Goal: Task Accomplishment & Management: Use online tool/utility

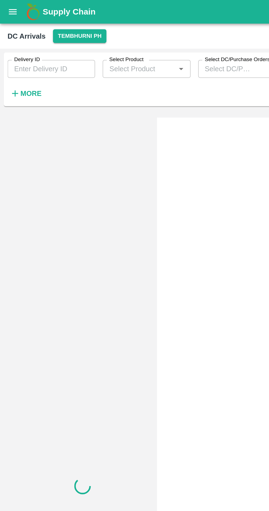
click at [10, 51] on button "More" at bounding box center [14, 54] width 21 height 9
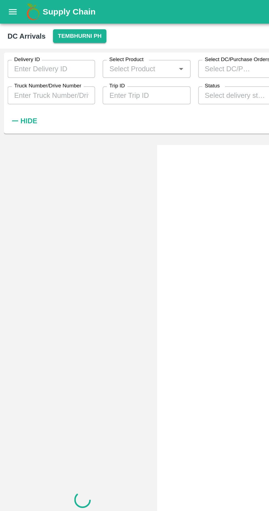
click at [12, 48] on label "Truck Number/Drive Number" at bounding box center [27, 50] width 39 height 4
click at [12, 50] on input "Truck Number/Drive Number" at bounding box center [29, 55] width 51 height 10
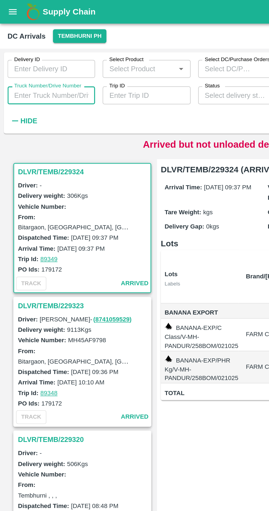
click at [41, 57] on input "Truck Number/Drive Number" at bounding box center [29, 55] width 51 height 10
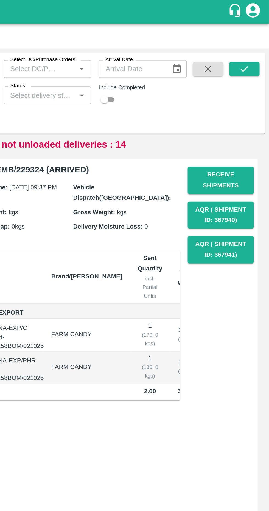
type input "5926"
click at [257, 43] on icon "submit" at bounding box center [254, 40] width 6 height 6
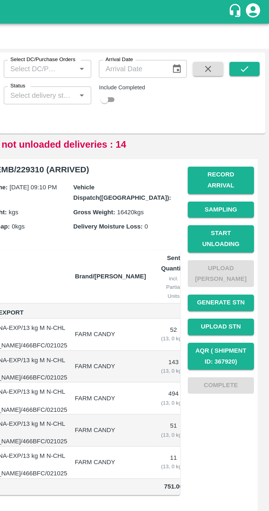
click at [254, 41] on icon "submit" at bounding box center [254, 39] width 4 height 3
click at [232, 100] on button "Record Arrival" at bounding box center [240, 105] width 38 height 16
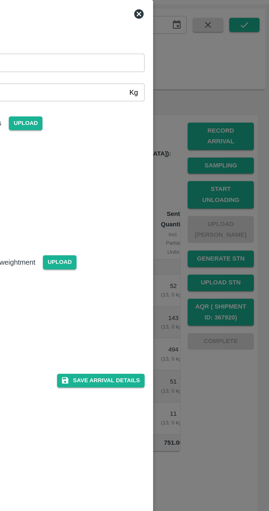
click at [216, 151] on div at bounding box center [134, 255] width 269 height 511
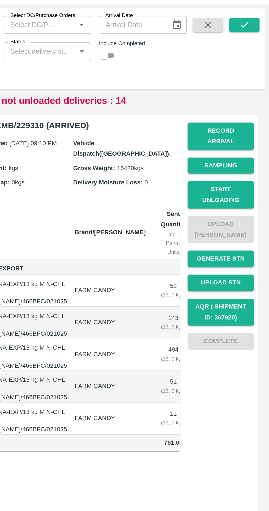
click at [233, 132] on button "Start Unloading" at bounding box center [240, 139] width 38 height 16
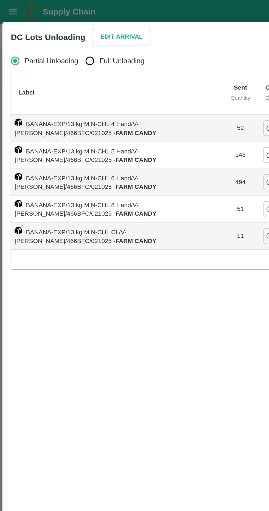
click at [54, 19] on button "Edit Arrival" at bounding box center [70, 22] width 33 height 10
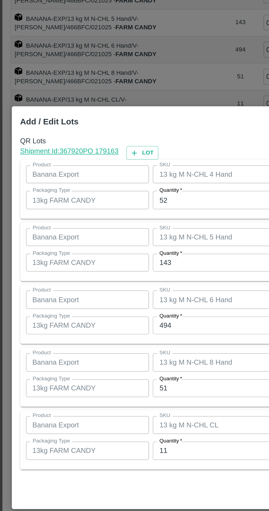
click at [99, 193] on input "52" at bounding box center [125, 193] width 72 height 10
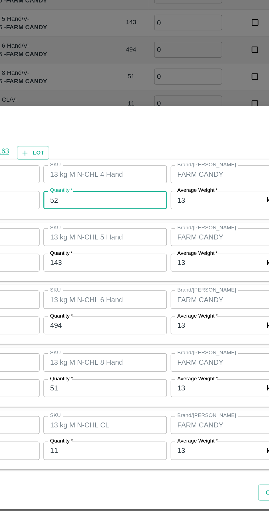
click at [106, 194] on input "52" at bounding box center [125, 193] width 72 height 10
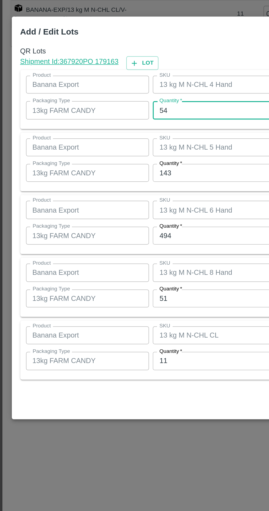
type input "54"
click at [104, 228] on input "143" at bounding box center [125, 229] width 72 height 10
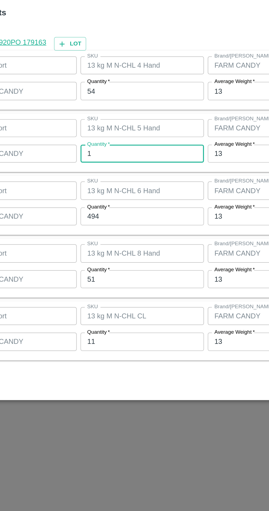
click at [97, 230] on input "1" at bounding box center [125, 229] width 72 height 10
type input "145"
click at [107, 268] on input "494" at bounding box center [125, 266] width 72 height 10
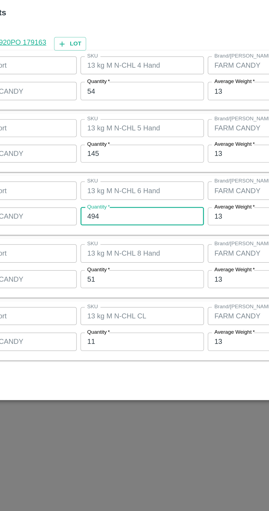
click at [101, 268] on input "494" at bounding box center [125, 266] width 72 height 10
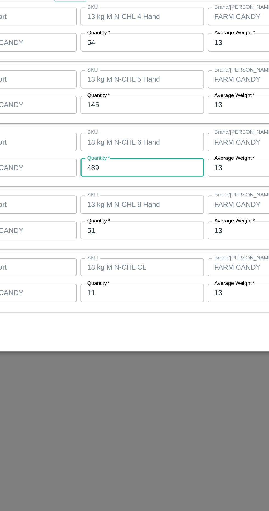
type input "489"
click at [100, 303] on input "51" at bounding box center [125, 302] width 72 height 10
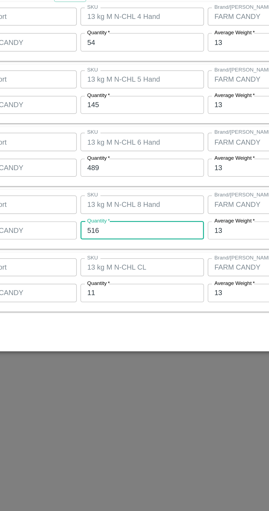
click at [107, 302] on input "516" at bounding box center [125, 302] width 72 height 10
type input "54"
click at [139, 337] on input "11" at bounding box center [125, 338] width 72 height 10
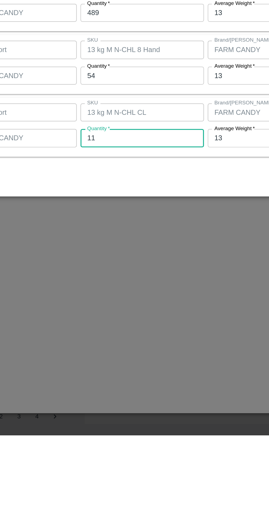
type input "1"
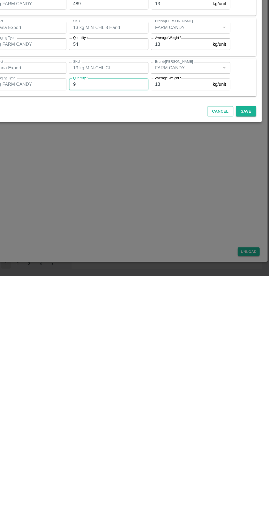
type input "9"
click at [252, 366] on button "Save" at bounding box center [248, 363] width 18 height 10
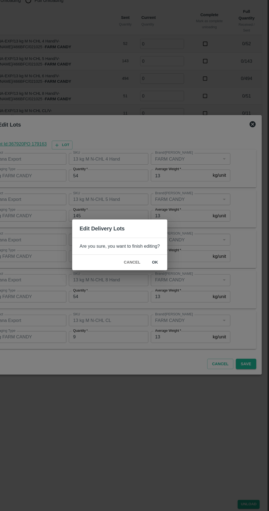
click at [165, 271] on button "ok" at bounding box center [166, 272] width 18 height 10
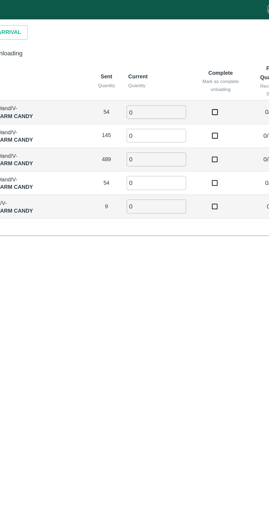
click at [157, 75] on input "0" at bounding box center [172, 74] width 39 height 9
type input "54"
type input "145"
type input "489"
type input "54"
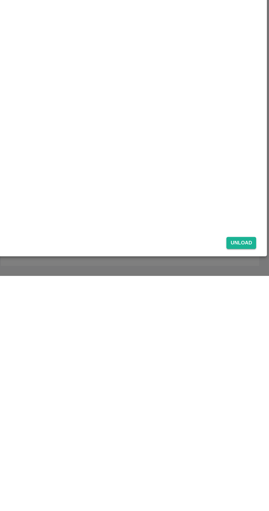
type input "09"
click at [252, 491] on button "Unload" at bounding box center [250, 489] width 20 height 8
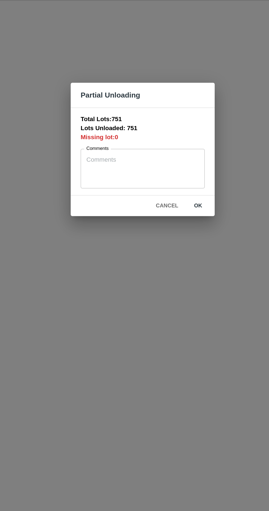
click at [172, 292] on button "ok" at bounding box center [171, 293] width 18 height 10
